Goal: Task Accomplishment & Management: Complete application form

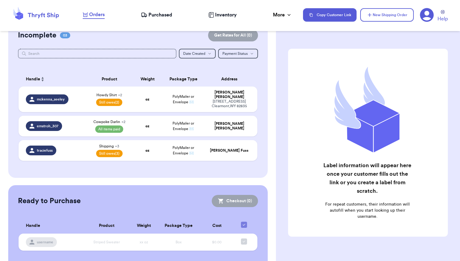
scroll to position [22, 0]
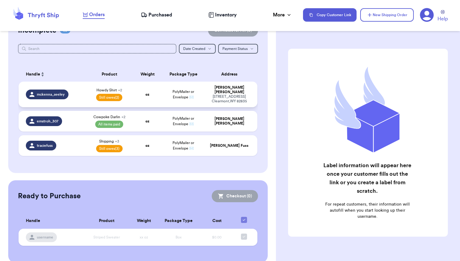
click at [81, 92] on div "mckenna_seeley" at bounding box center [54, 94] width 56 height 10
select select "paid"
select select "unpaid"
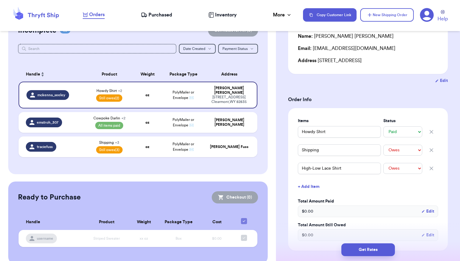
scroll to position [71, 0]
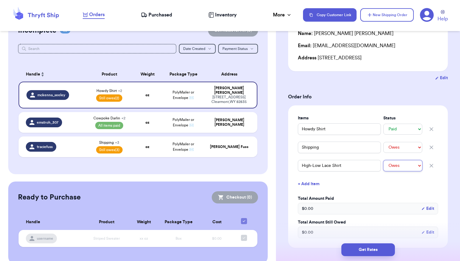
click at [411, 167] on select "-- Paid Owes" at bounding box center [402, 165] width 39 height 11
select select "paid"
click at [383, 160] on select "-- Paid Owes" at bounding box center [402, 165] width 39 height 11
click at [281, 158] on div "Shipping Information Delete Label Customer Info Order created: [DATE] 02:48 PM …" at bounding box center [368, 243] width 184 height 556
click at [146, 121] on strong "oz" at bounding box center [147, 123] width 4 height 4
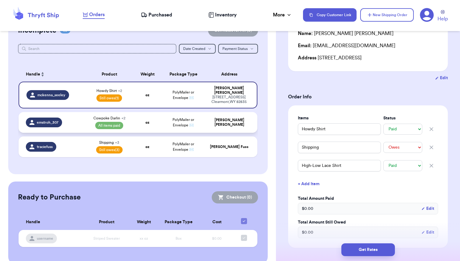
type input "Zessica Sweater"
type input "Southern Thing Crew"
select select "paid"
type input "Cowpoke Darlin"
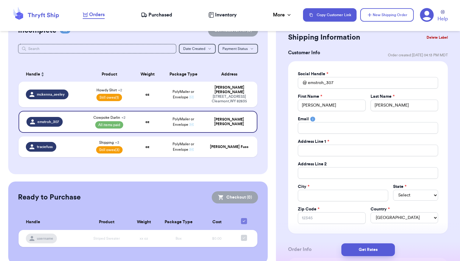
scroll to position [0, 0]
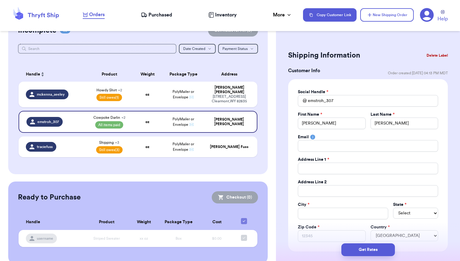
click at [432, 56] on button "Delete Label" at bounding box center [437, 55] width 26 height 13
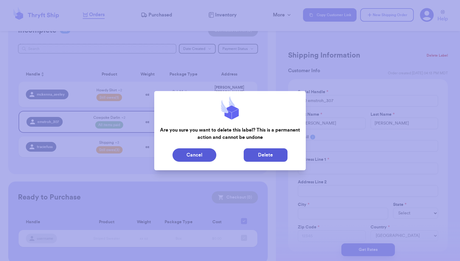
click at [262, 156] on button "Delete" at bounding box center [266, 154] width 44 height 13
type input "Howdy Shirt"
type input "Shipping"
select select "unpaid"
type input "High-Low Lace Shirt"
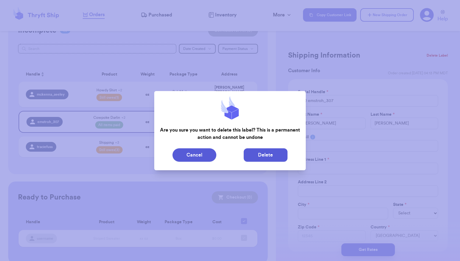
scroll to position [3, 0]
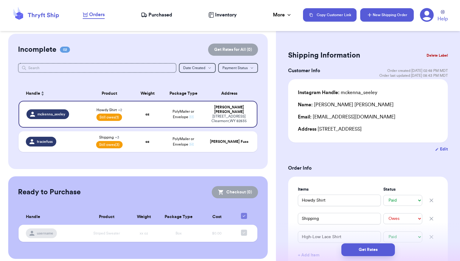
click at [388, 14] on button "New Shipping Order" at bounding box center [387, 14] width 54 height 13
select select "unknown"
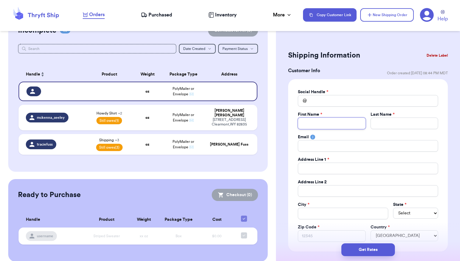
click at [313, 123] on input "Total Amount Paid" at bounding box center [332, 123] width 68 height 12
type input "M"
type input "Ma"
type input "[PERSON_NAME]"
type input "Ma"
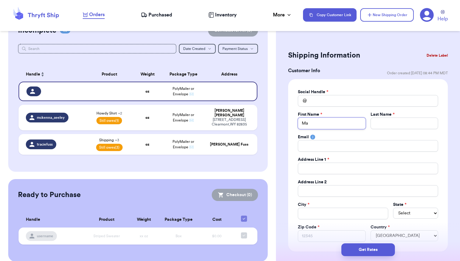
type input "M"
type input "Me"
type input "Mea"
type input "Meag"
type input "Meagh"
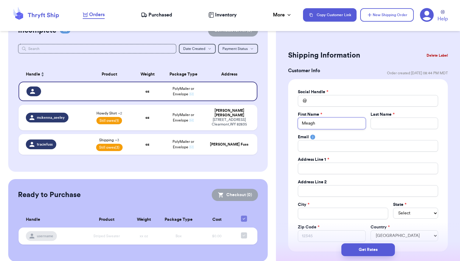
type input "Meagha"
type input "[PERSON_NAME]"
click at [380, 123] on input "Total Amount Paid" at bounding box center [405, 123] width 68 height 12
type input "D"
type input "DP"
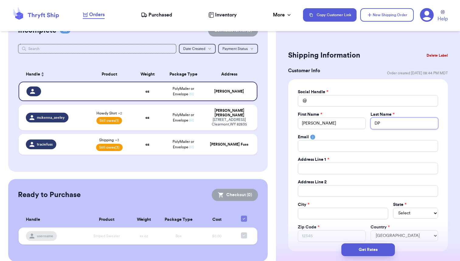
type input "DPD"
type input "DPDC"
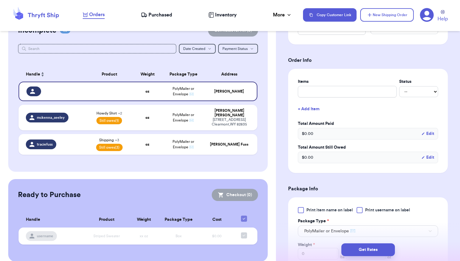
scroll to position [209, 0]
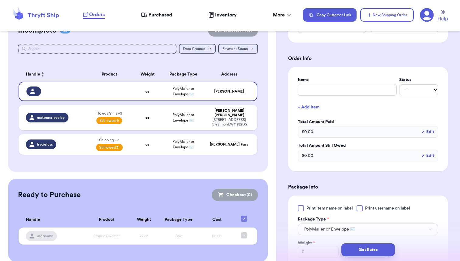
type input "DPDC"
click at [311, 92] on input "text" at bounding box center [347, 90] width 99 height 12
type input "A"
type input "Ar"
type input "[PERSON_NAME]"
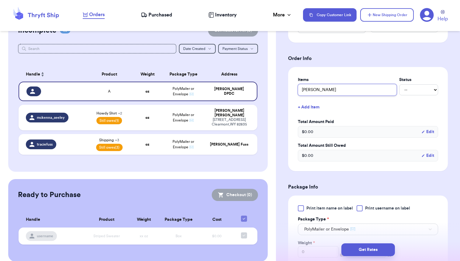
type input "Aria"
type input "Ariat"
type input "Ariat C"
type input "Ariat Cr"
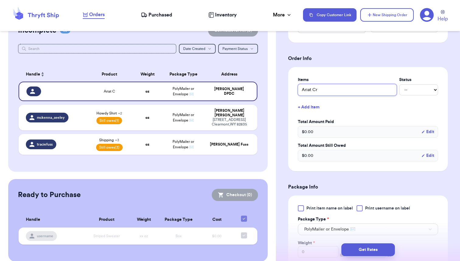
type input "Ariat Cre"
type input "Ariat Crew"
click at [421, 90] on select "-- Paid Owes" at bounding box center [418, 89] width 39 height 11
select select "paid"
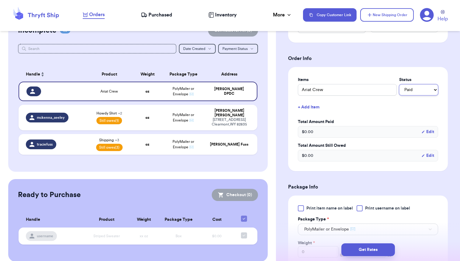
click at [399, 85] on select "-- Paid Owes" at bounding box center [418, 89] width 39 height 11
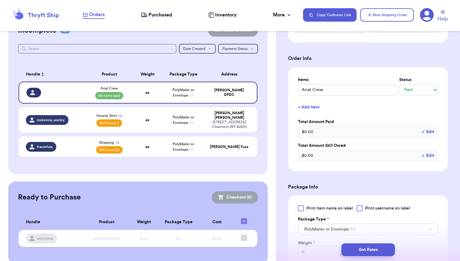
click at [320, 107] on button "+ Add Item" at bounding box center [367, 106] width 145 height 13
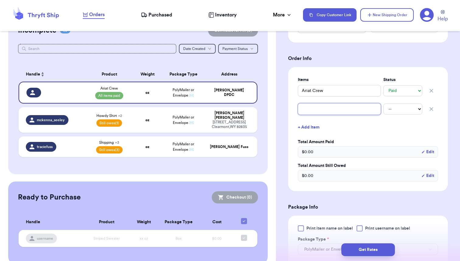
click at [315, 109] on input "text" at bounding box center [339, 109] width 83 height 12
type input "L"
type input "Le"
type input "Lev"
type input "Levi"
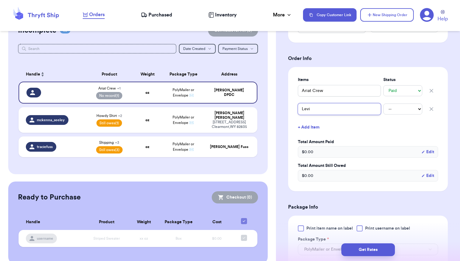
type input "Levi'"
type input "Levi's"
click at [398, 110] on select "-- Paid Owes" at bounding box center [402, 108] width 39 height 11
select select "paid"
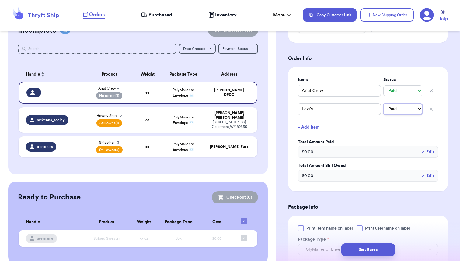
click at [383, 103] on select "-- Paid Owes" at bounding box center [402, 108] width 39 height 11
click at [272, 116] on div "Customer Link New Order Incomplete 03 Get Rates for All ( 0 ) Get Rates for All…" at bounding box center [138, 139] width 276 height 249
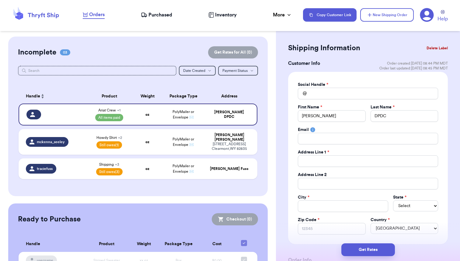
scroll to position [0, 0]
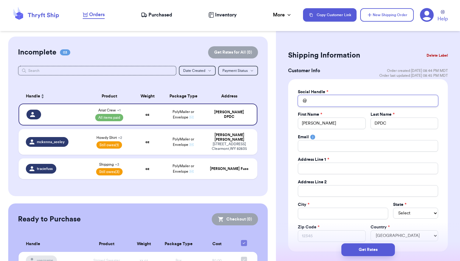
click at [315, 100] on input "Total Amount Paid" at bounding box center [368, 101] width 140 height 12
type input "M"
type input "Me"
type input "Mea"
type input "Meag"
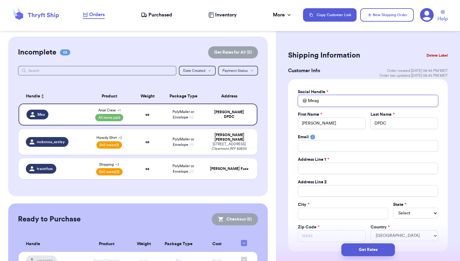
type input "Meagh"
type input "Meagha"
type input "[PERSON_NAME]"
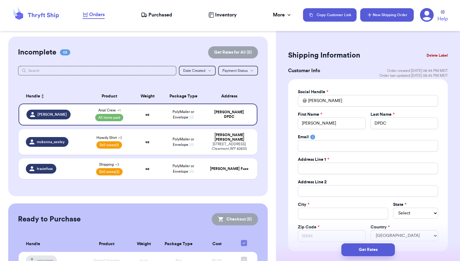
click at [386, 16] on button "New Shipping Order" at bounding box center [387, 14] width 54 height 13
select select "unknown"
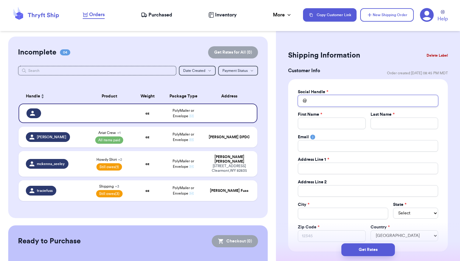
click at [331, 97] on input "Total Amount Paid" at bounding box center [368, 101] width 140 height 12
type input "E"
type input "Em"
type input "Emm"
type input "[PERSON_NAME]"
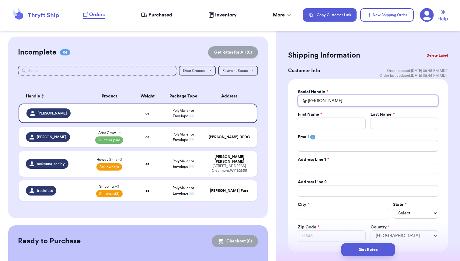
type input "[PERSON_NAME]"
type input "EmmaS"
type input "EmmaSt"
type input "EmmaStr"
type input "EmmaStro"
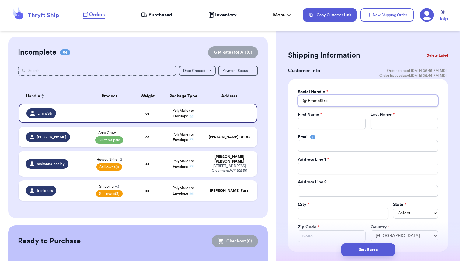
type input "EmmaStroh"
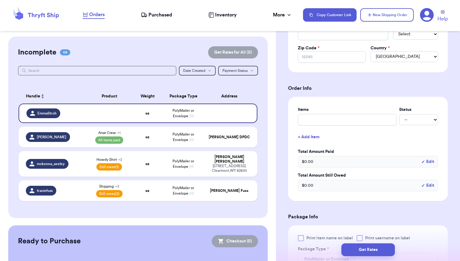
scroll to position [190, 0]
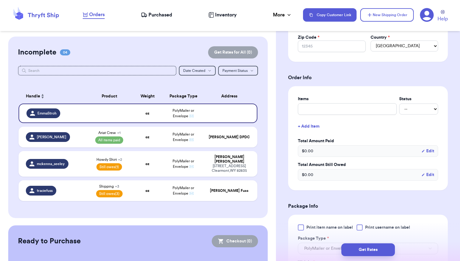
type input "EmmaStroh"
click at [312, 111] on input "text" at bounding box center [347, 109] width 99 height 12
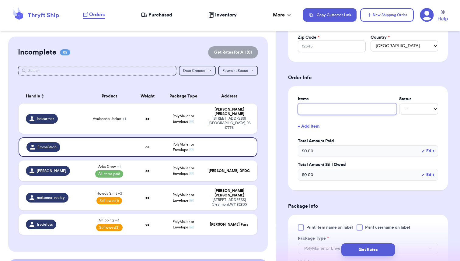
type input "l"
type input "L"
type input "Le"
type input "Lev"
type input "Levi"
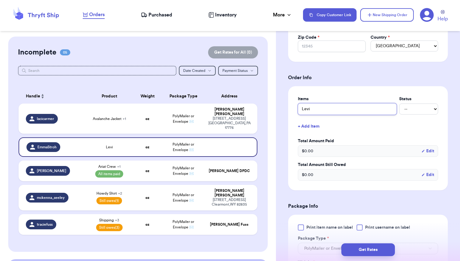
type input "Levis"
click at [409, 110] on select "-- Paid Owes" at bounding box center [418, 108] width 39 height 11
select select "unpaid"
click at [399, 104] on select "-- Paid Owes" at bounding box center [418, 108] width 39 height 11
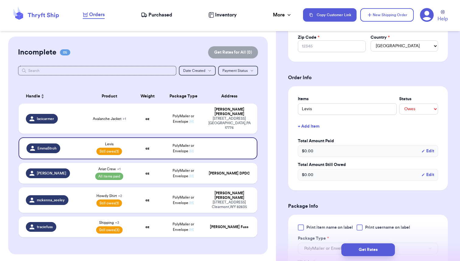
click at [312, 128] on button "+ Add Item" at bounding box center [367, 126] width 145 height 13
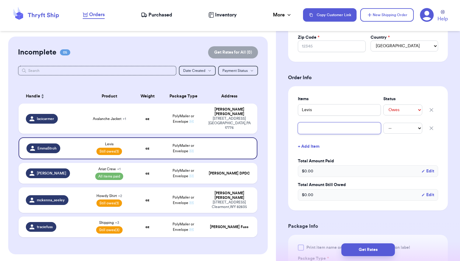
click at [312, 128] on input "text" at bounding box center [339, 128] width 83 height 12
type input "L"
type input "La"
type input "Lan"
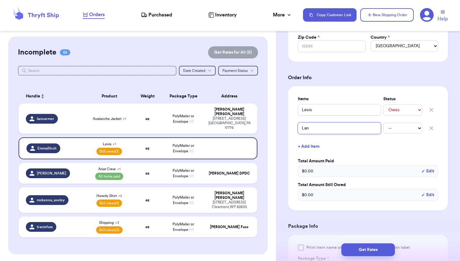
type input "Lan e"
type input "Lan"
type input "Lane"
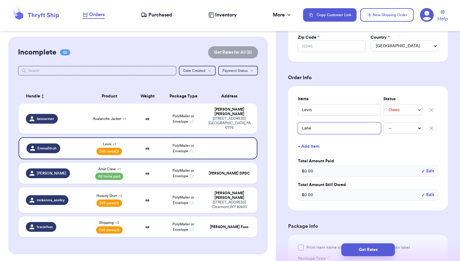
type input "Lane F"
type input "Lane Fr"
type input "Lane Fro"
type input "Lane Fros"
type input "[PERSON_NAME]"
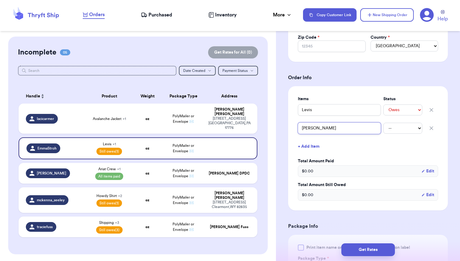
type input "[PERSON_NAME]"
click at [395, 129] on select "-- Paid Owes" at bounding box center [402, 128] width 39 height 11
select select "unpaid"
click at [383, 123] on select "-- Paid Owes" at bounding box center [402, 128] width 39 height 11
click at [273, 149] on div "Customer Link New Order Incomplete 05 Get Rates for All ( 0 ) Get Rates for All…" at bounding box center [138, 190] width 276 height 307
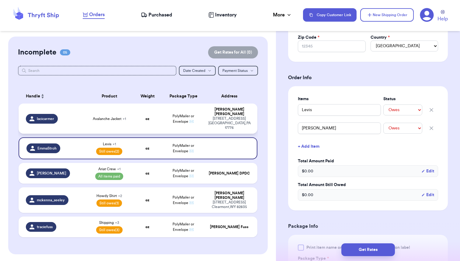
click at [86, 114] on td "Avalanche Jacket + 1" at bounding box center [110, 118] width 48 height 30
type input "Avalanche Jacket"
select select "unknown"
type input "Carhartt Henley"
select select "unknown"
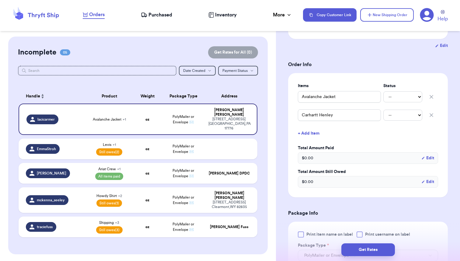
scroll to position [104, 0]
click at [304, 133] on button "+ Add Item" at bounding box center [367, 132] width 145 height 13
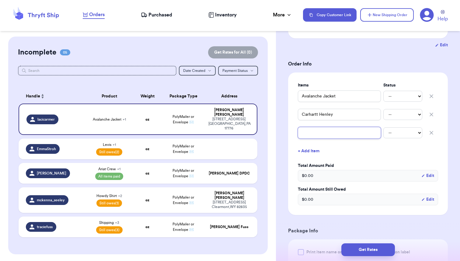
click at [304, 133] on input "text" at bounding box center [339, 133] width 83 height 12
type input "S"
type input "Sh"
type input "Shi"
type input "Ship"
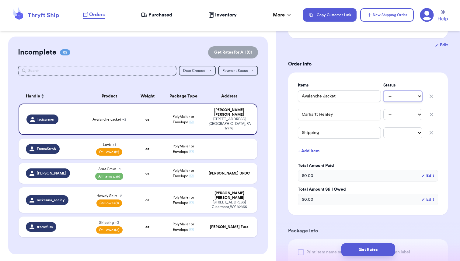
click at [396, 96] on select "-- Paid Owes" at bounding box center [402, 96] width 39 height 11
click at [383, 91] on select "-- Paid Owes" at bounding box center [402, 96] width 39 height 11
click at [394, 115] on select "-- Paid Owes" at bounding box center [402, 114] width 39 height 11
click at [383, 109] on select "-- Paid Owes" at bounding box center [402, 114] width 39 height 11
click at [393, 133] on select "-- Paid Owes" at bounding box center [402, 132] width 39 height 11
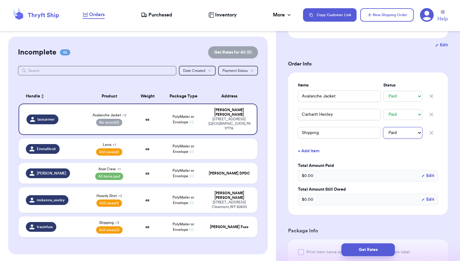
click at [383, 127] on select "-- Paid Owes" at bounding box center [402, 132] width 39 height 11
click at [273, 140] on div "Customer Link New Order Incomplete 05 Get Rates for All ( 0 ) Get Rates for All…" at bounding box center [138, 190] width 276 height 307
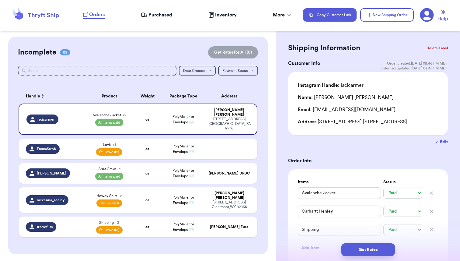
scroll to position [0, 0]
